Goal: Information Seeking & Learning: Learn about a topic

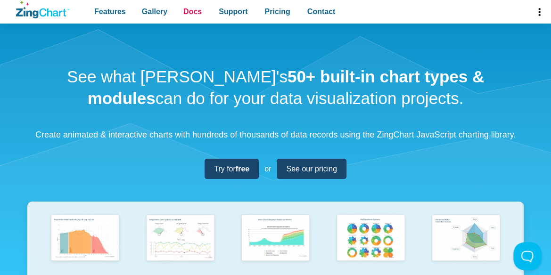
click at [183, 12] on span "Docs" at bounding box center [192, 11] width 18 height 13
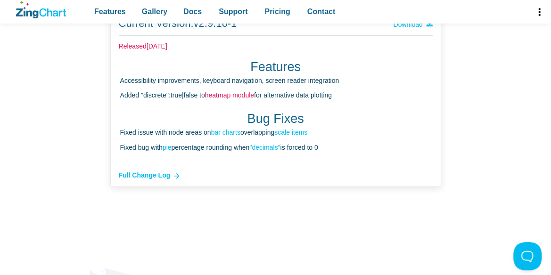
scroll to position [2707, 0]
click at [237, 79] on li "Accessibility improvements, keyboard navigation, screen reader integration" at bounding box center [276, 80] width 312 height 11
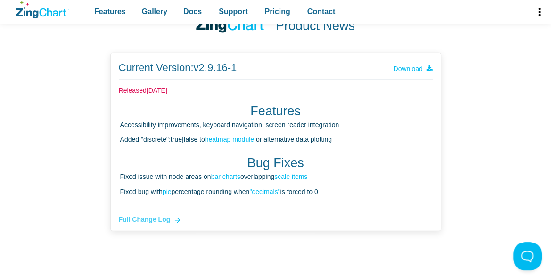
click at [153, 225] on span "Full Change Log" at bounding box center [145, 219] width 52 height 11
